Goal: Transaction & Acquisition: Register for event/course

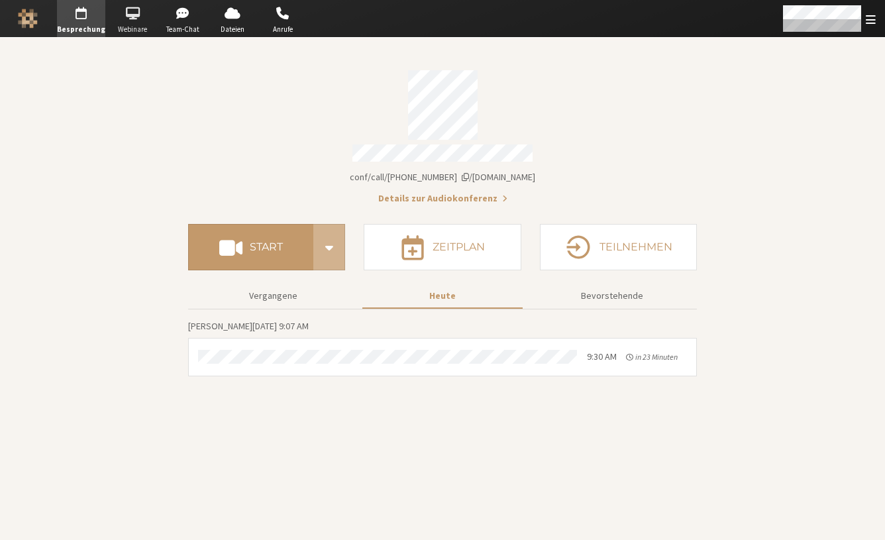
click at [142, 24] on span "Webinare" at bounding box center [132, 29] width 46 height 11
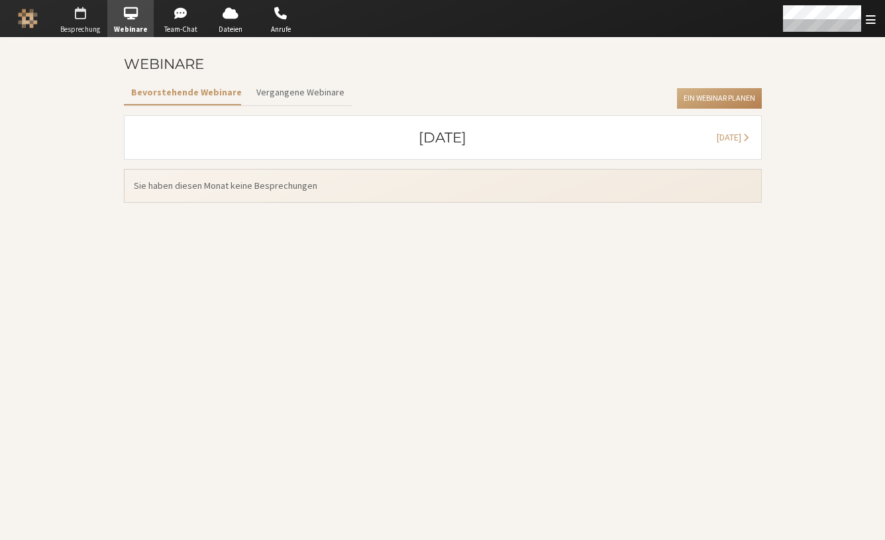
click at [79, 16] on span "button" at bounding box center [80, 13] width 46 height 21
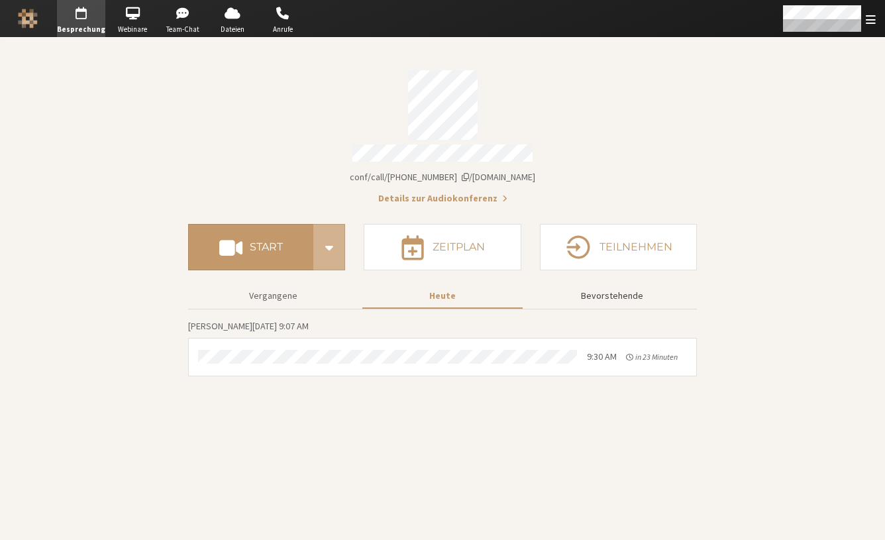
click at [612, 296] on button "Bevorstehende" at bounding box center [612, 295] width 160 height 23
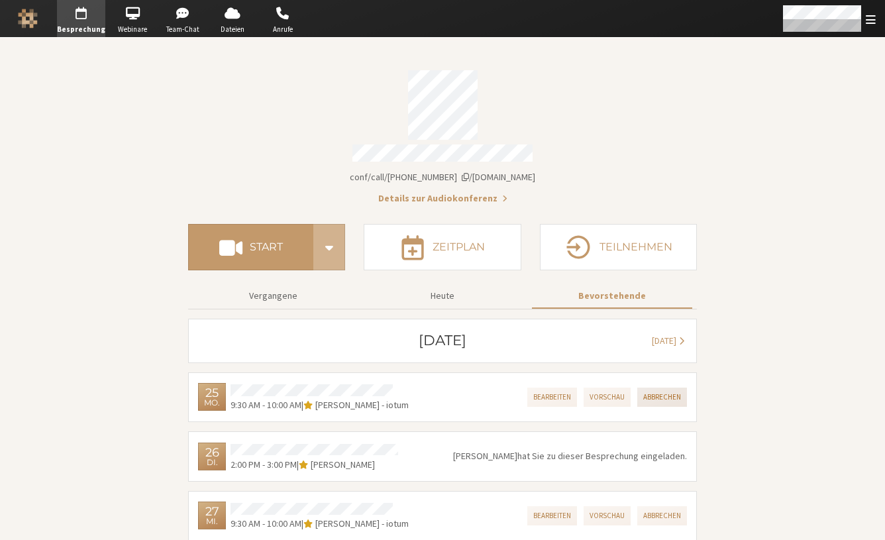
click at [655, 393] on button "Abbrechen" at bounding box center [662, 397] width 50 height 19
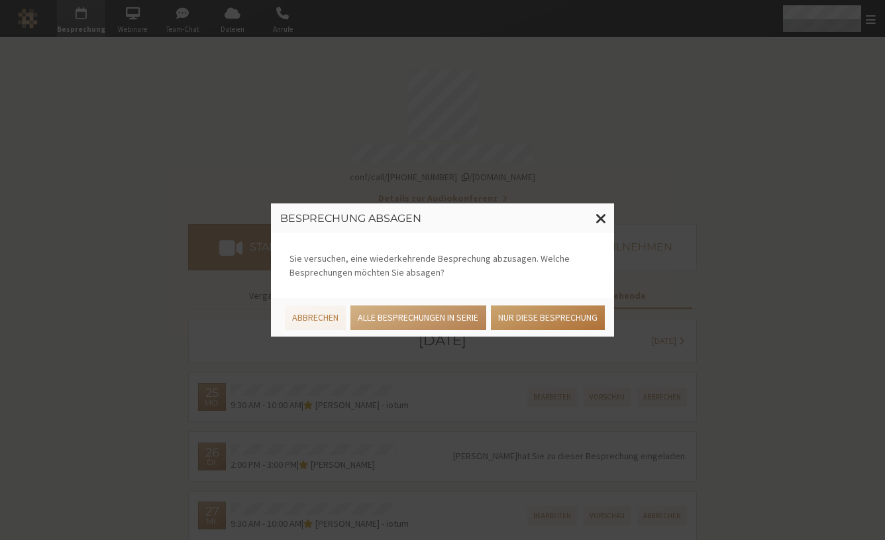
click at [537, 330] on button "Nur diese Besprechung" at bounding box center [548, 317] width 114 height 25
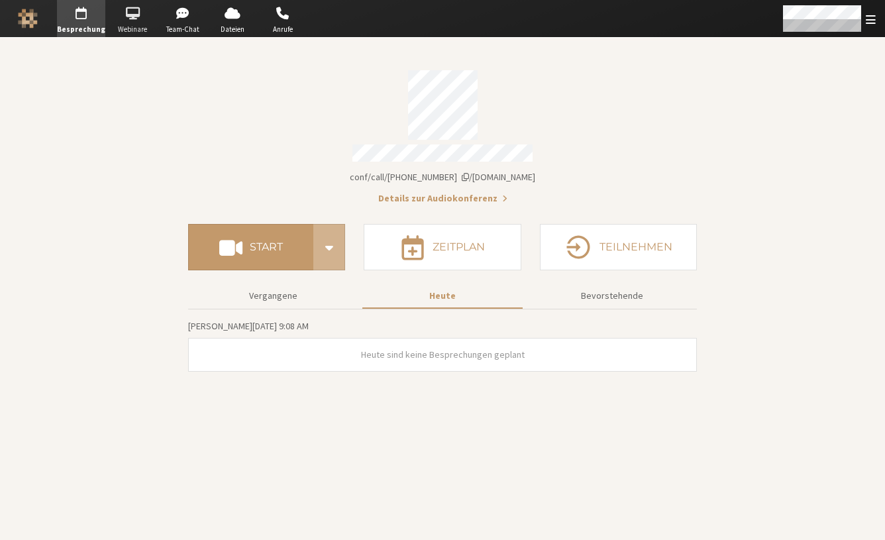
click at [129, 20] on span "button" at bounding box center [132, 13] width 46 height 21
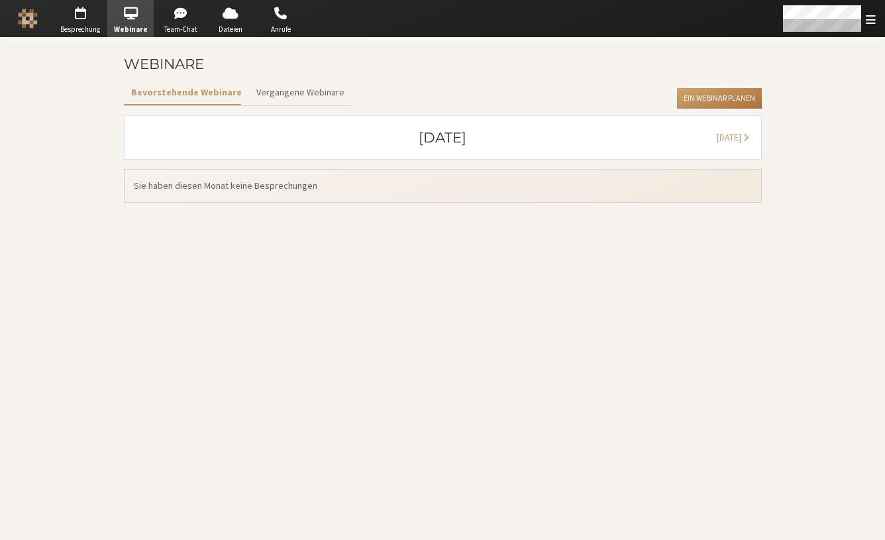
click at [695, 91] on button "Ein Webinar planen" at bounding box center [719, 98] width 84 height 21
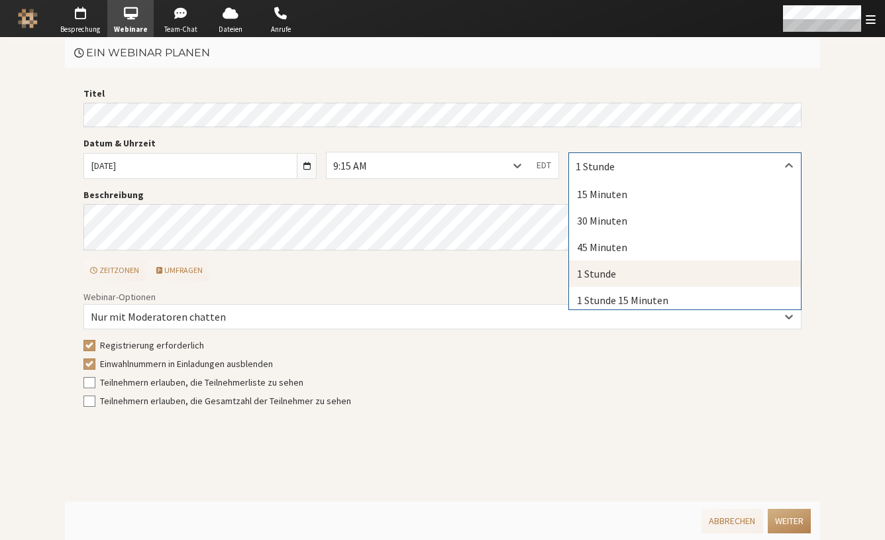
click at [684, 155] on div "1 Stunde" at bounding box center [685, 165] width 232 height 25
click at [642, 191] on div "15 Minuten" at bounding box center [685, 194] width 232 height 27
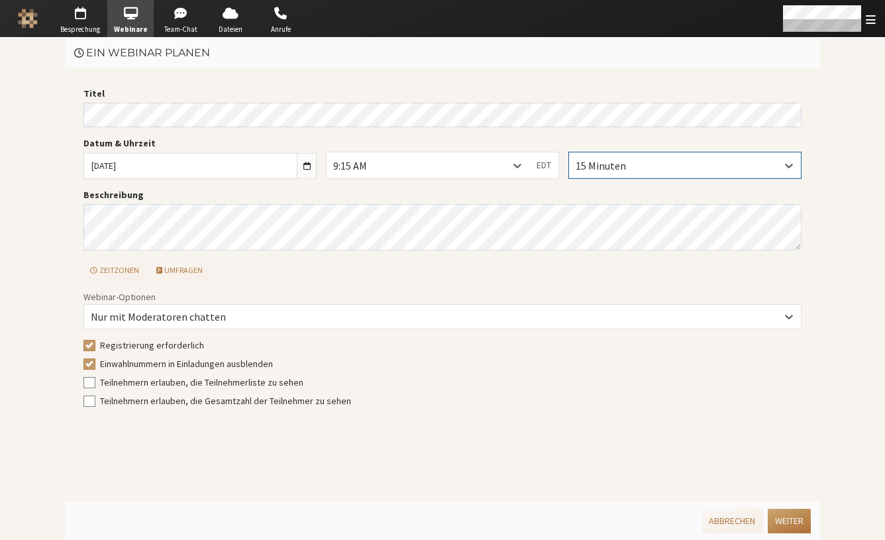
click at [784, 519] on button "Weiter" at bounding box center [789, 521] width 43 height 25
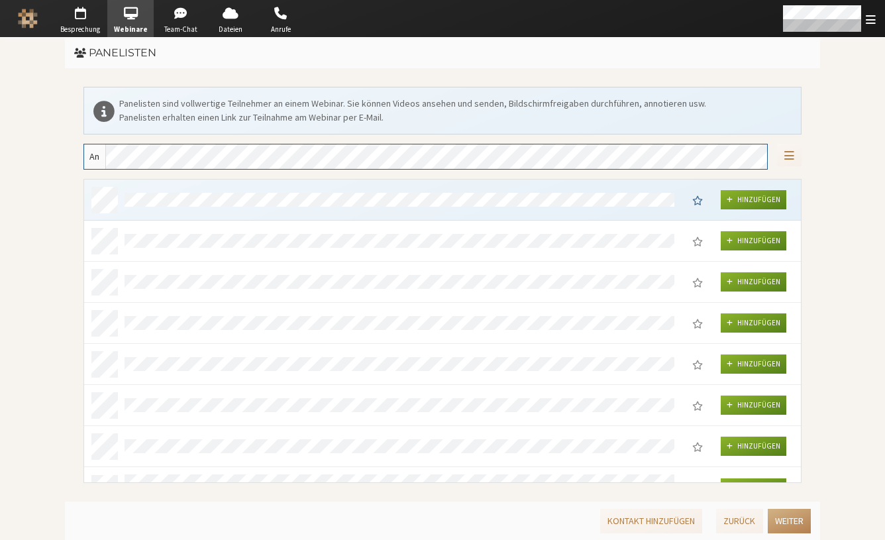
scroll to position [293, 707]
click at [784, 519] on button "Weiter" at bounding box center [789, 521] width 43 height 25
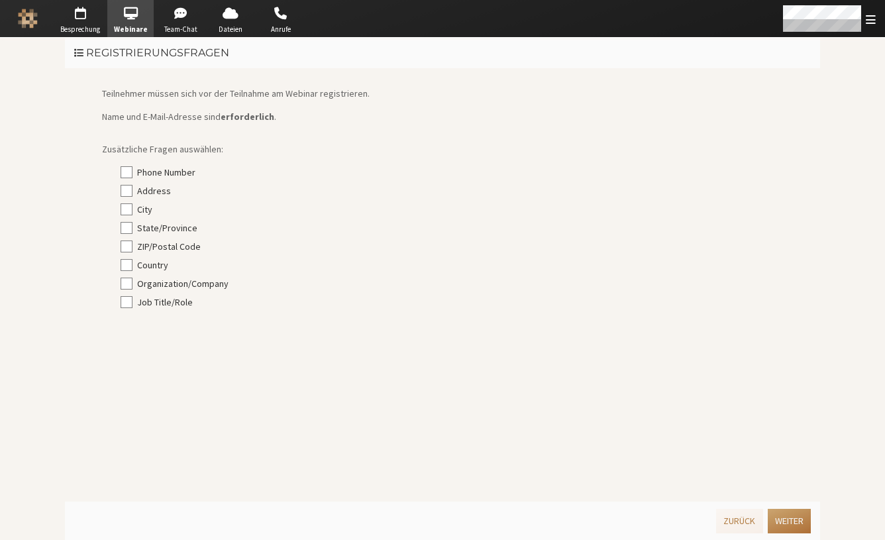
click at [784, 519] on button "Weiter" at bounding box center [789, 521] width 43 height 25
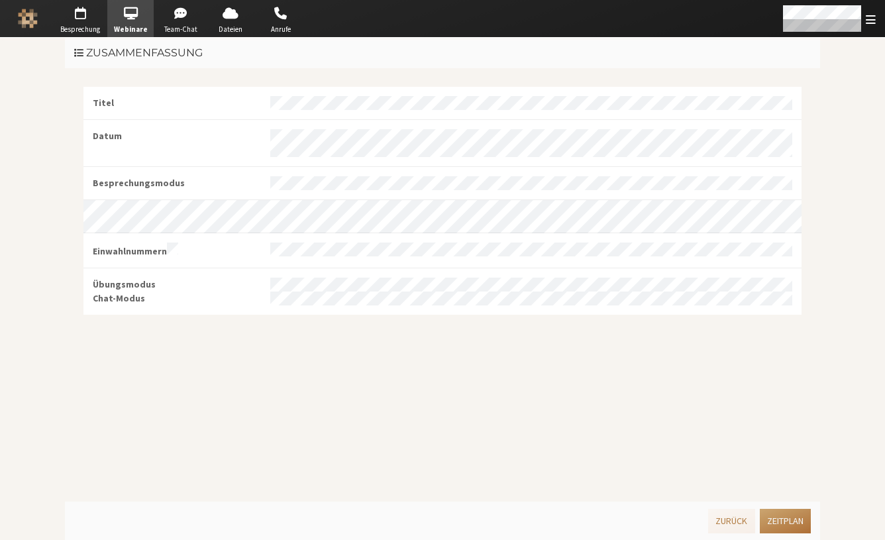
click at [784, 519] on button "Zeitplan" at bounding box center [785, 521] width 51 height 25
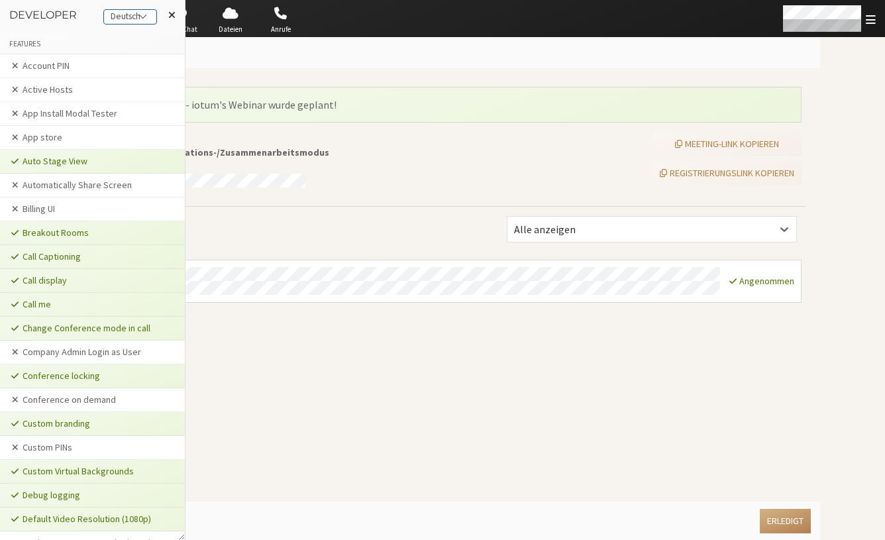
click at [117, 13] on div "Deutsch" at bounding box center [130, 17] width 52 height 14
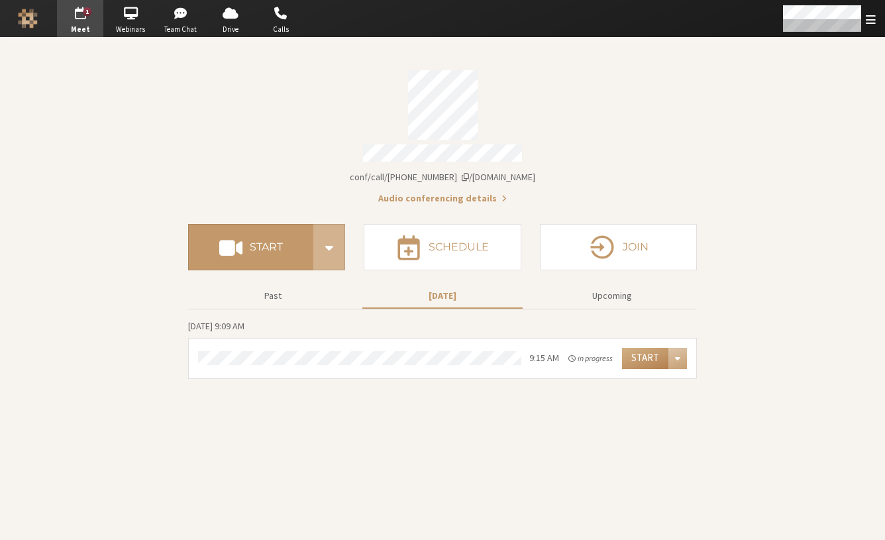
click at [20, 15] on img "Logo" at bounding box center [28, 19] width 20 height 20
click at [115, 187] on section "Meeting link iotum.callbridge.rocks/conf/call/8492808 Audio conferencing detail…" at bounding box center [442, 289] width 885 height 502
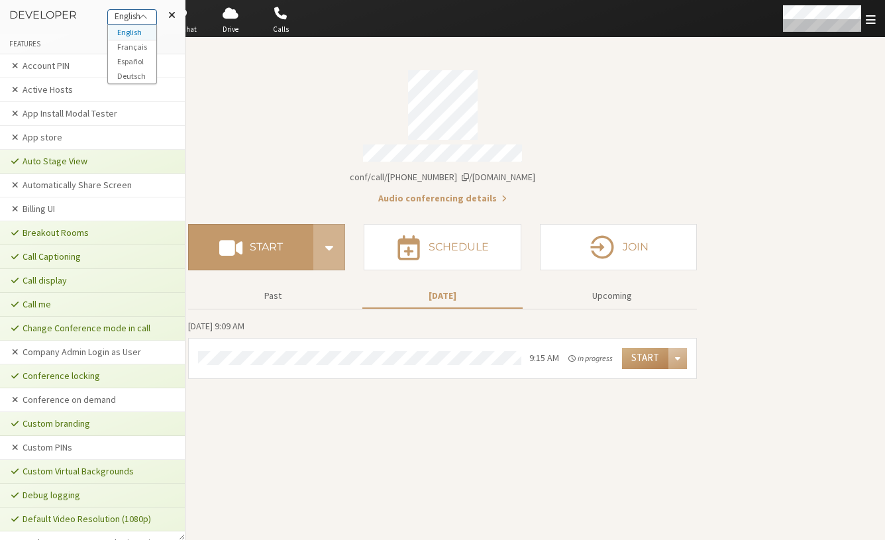
click at [145, 14] on div "English" at bounding box center [132, 17] width 48 height 14
click at [136, 22] on div "Deutsch" at bounding box center [130, 17] width 52 height 14
click at [170, 15] on span at bounding box center [171, 14] width 7 height 11
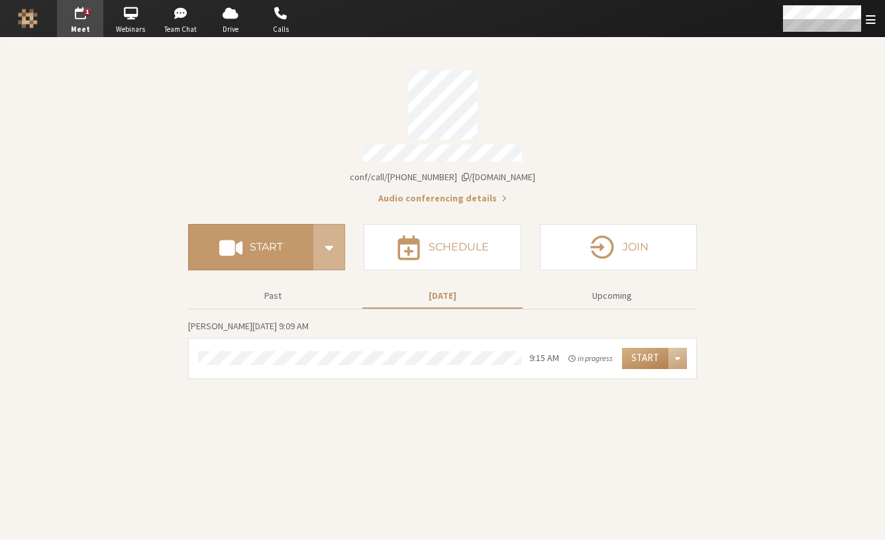
click at [215, 110] on div "Account details" at bounding box center [442, 105] width 509 height 70
click at [134, 25] on span "Webinars" at bounding box center [130, 29] width 46 height 11
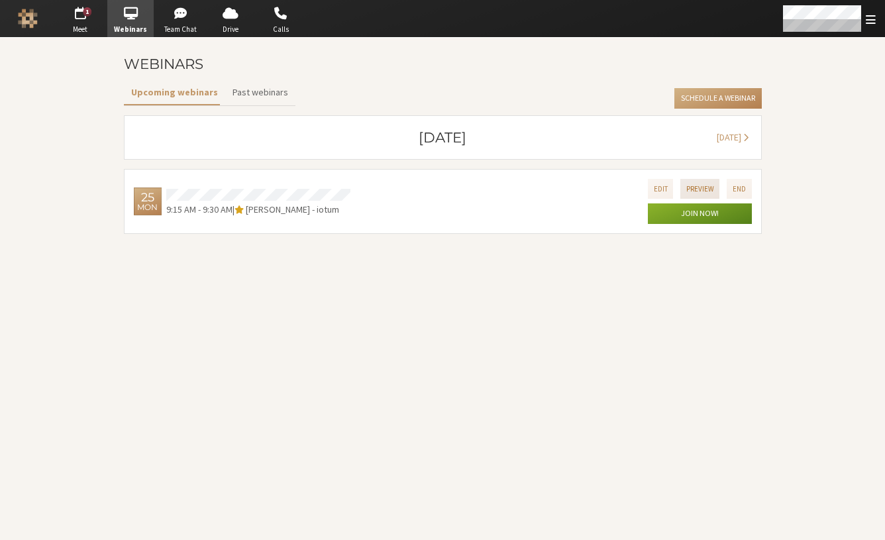
click at [699, 184] on button "Preview" at bounding box center [700, 188] width 40 height 19
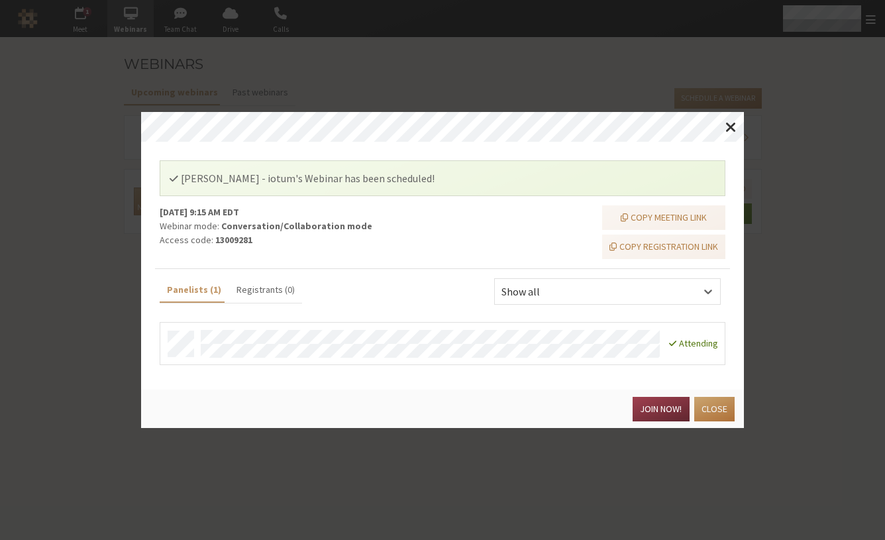
click at [720, 405] on button "Close" at bounding box center [714, 409] width 40 height 25
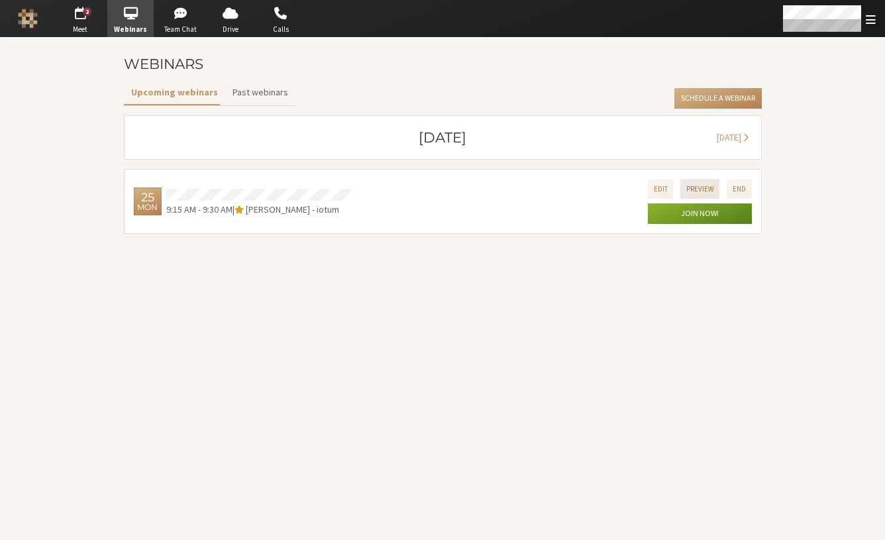
click at [710, 187] on button "Preview" at bounding box center [700, 188] width 40 height 19
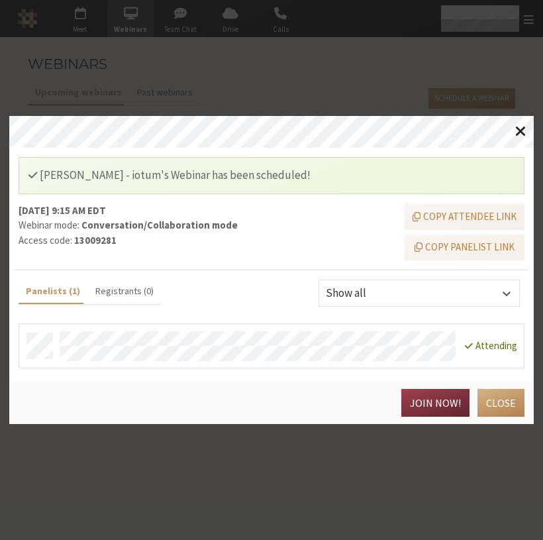
click at [521, 130] on span "Close modal" at bounding box center [520, 131] width 11 height 17
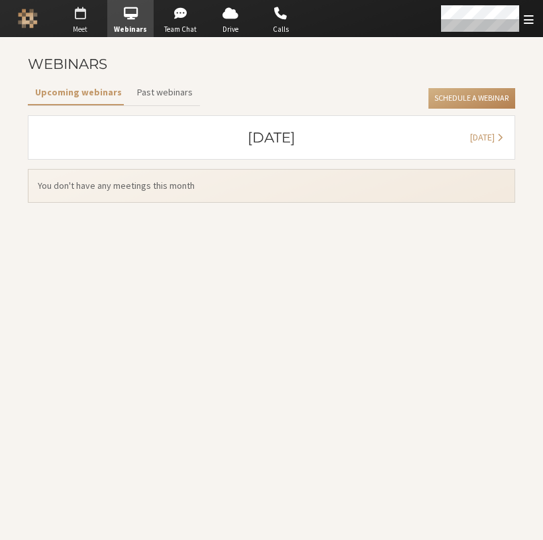
click at [78, 19] on span "button" at bounding box center [80, 13] width 46 height 21
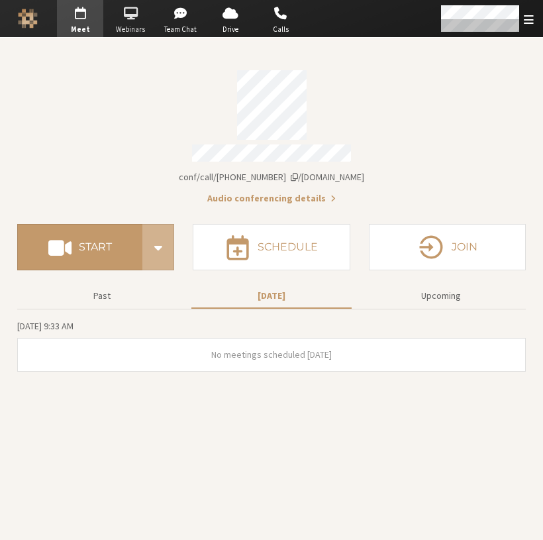
click at [134, 28] on span "Webinars" at bounding box center [130, 29] width 46 height 11
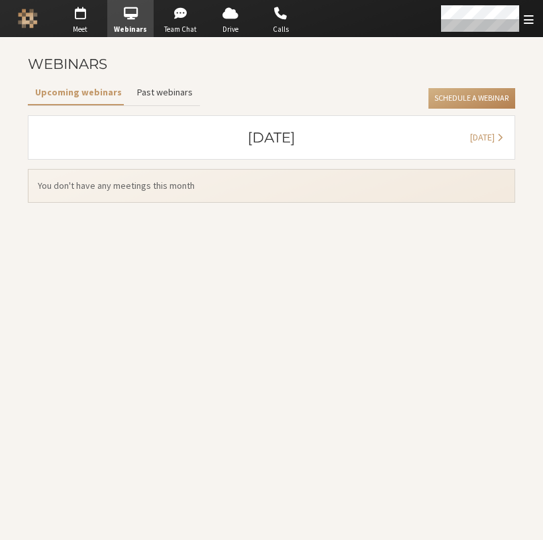
click at [154, 91] on button "Past webinars" at bounding box center [164, 92] width 70 height 23
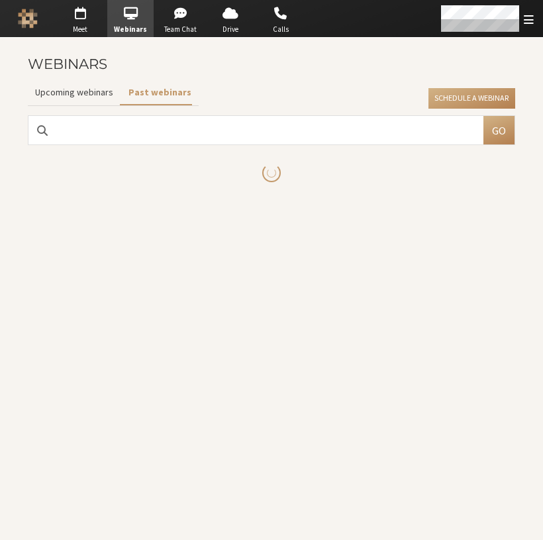
click at [89, 95] on button "Upcoming webinars" at bounding box center [74, 92] width 93 height 23
